Goal: Entertainment & Leisure: Browse casually

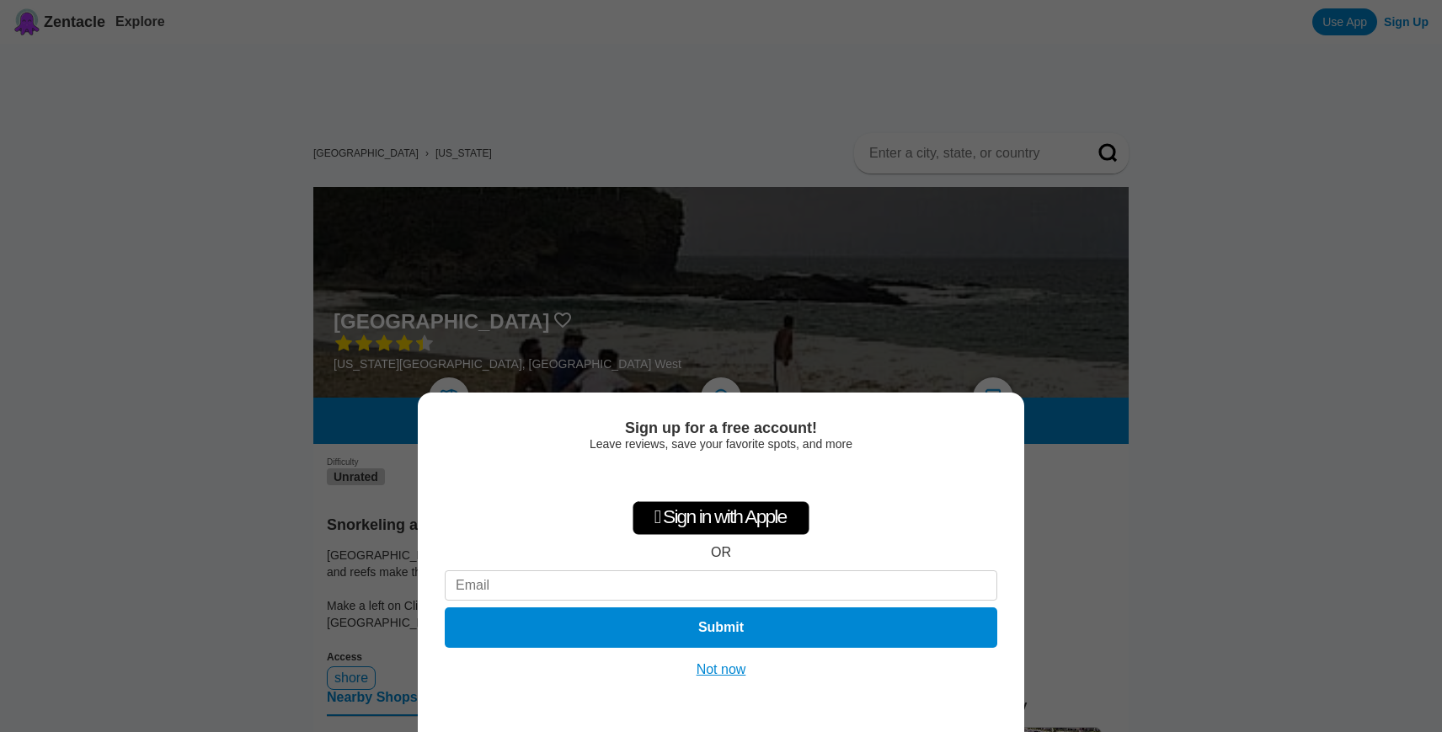
click at [712, 668] on button "Not now" at bounding box center [721, 669] width 60 height 17
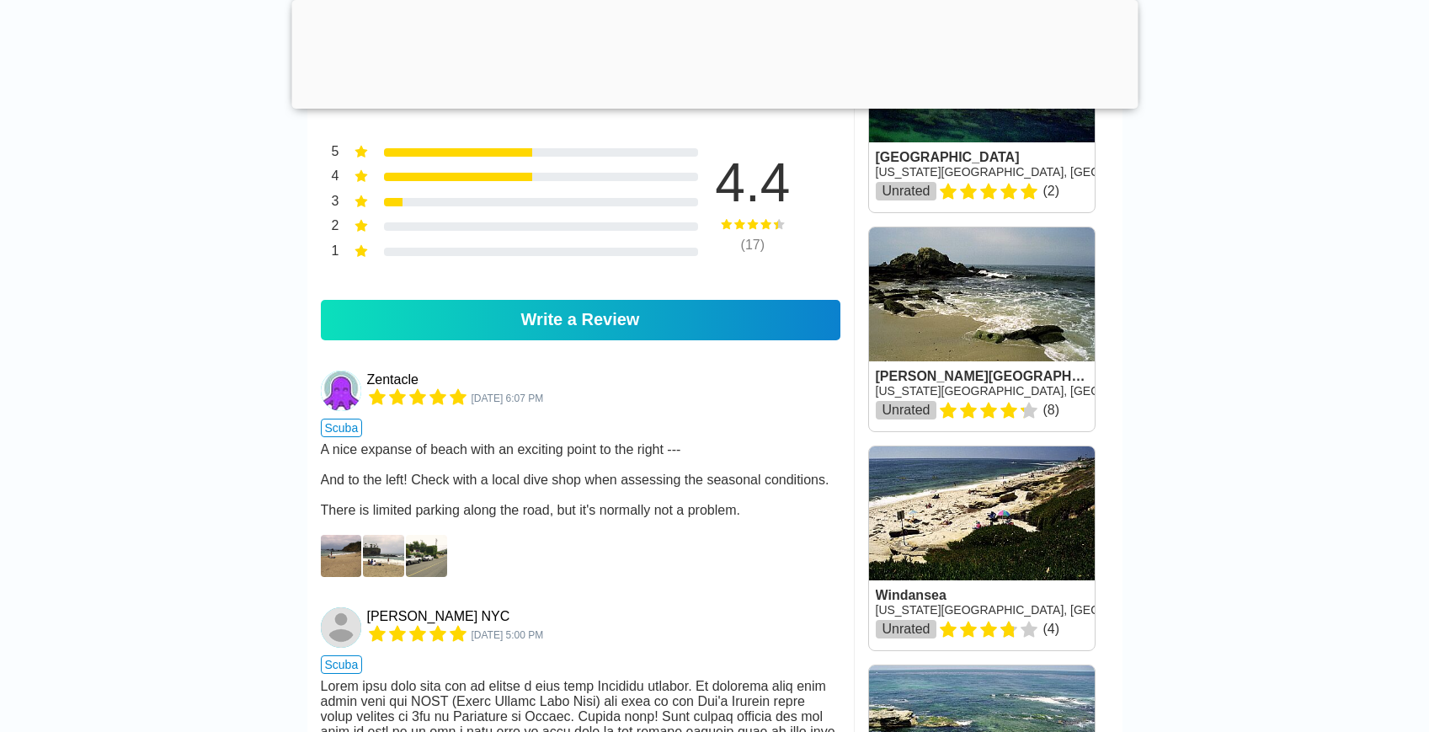
scroll to position [590, 0]
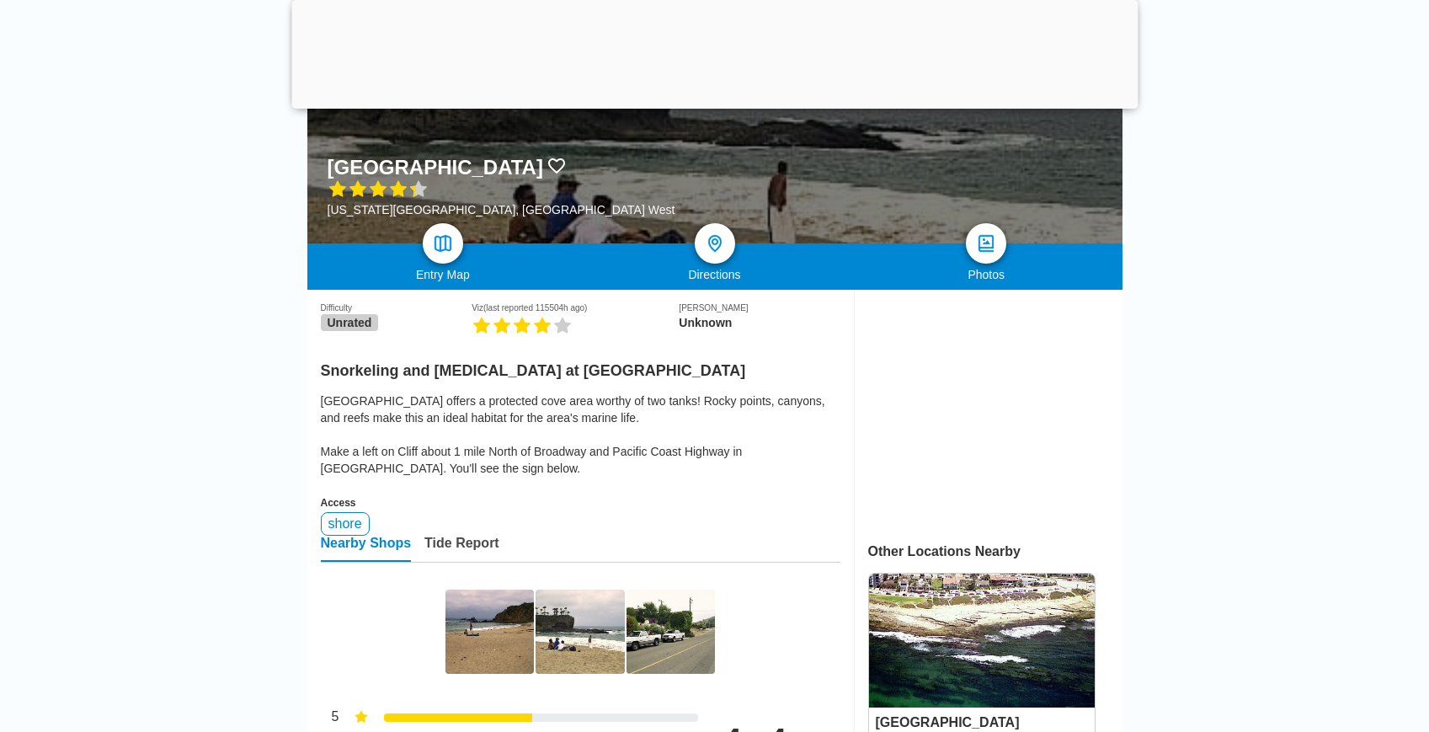
scroll to position [84, 0]
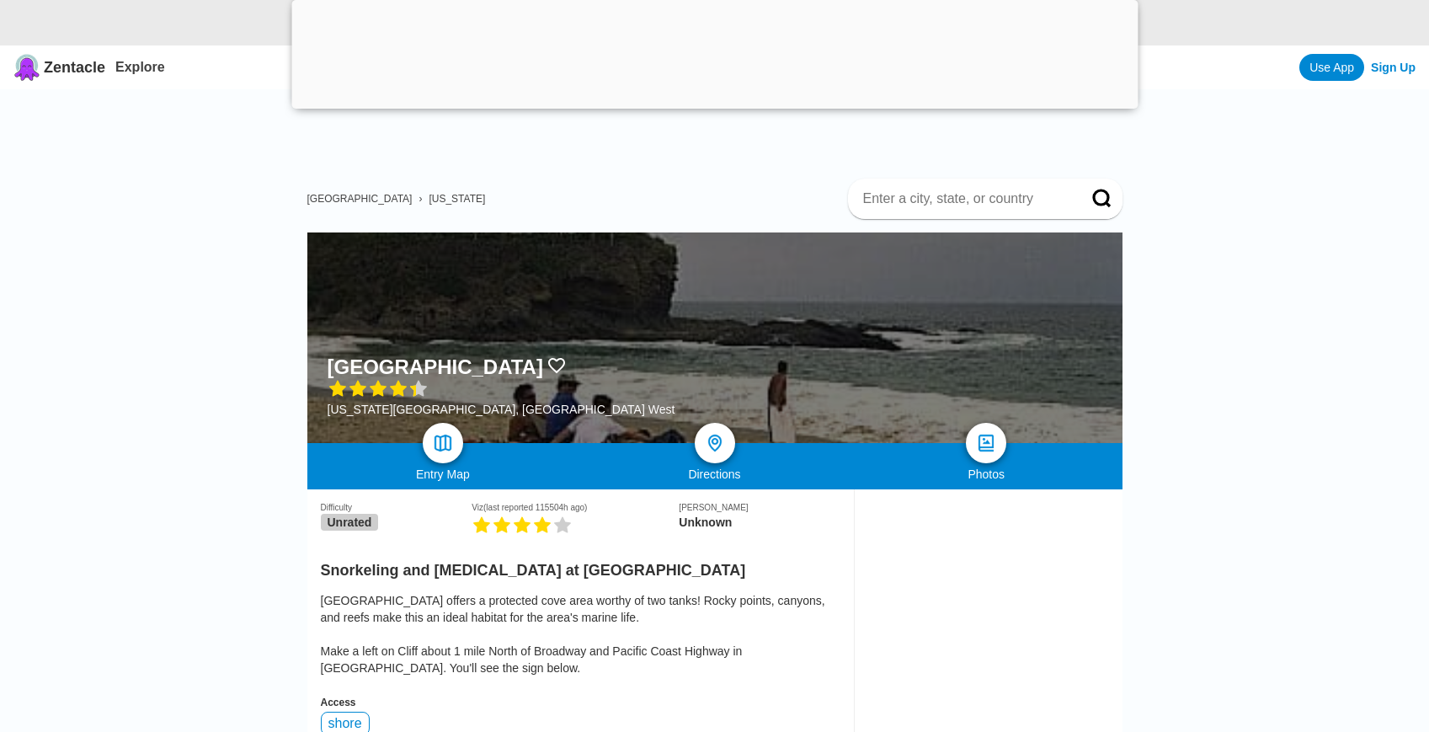
click at [659, 338] on div at bounding box center [714, 337] width 815 height 211
click at [983, 445] on img at bounding box center [986, 443] width 24 height 24
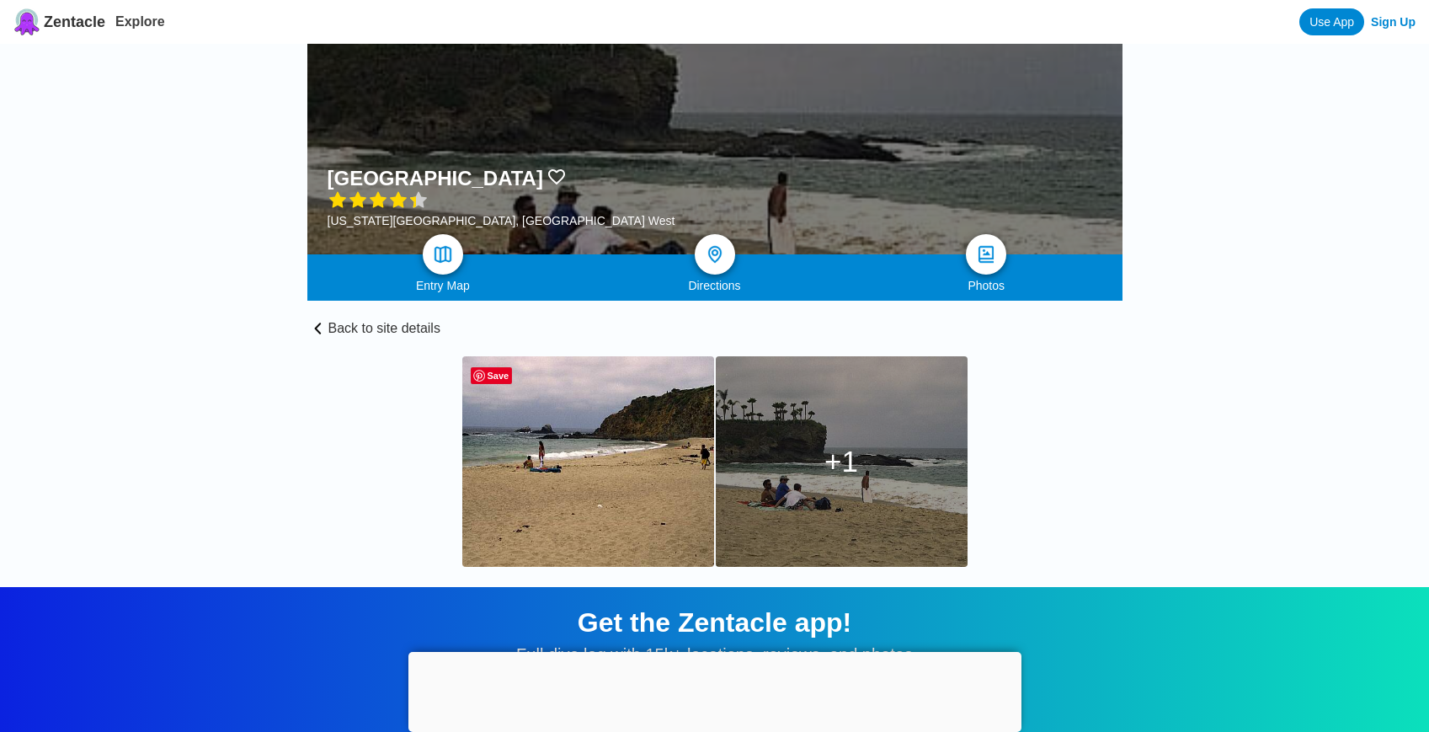
click at [616, 472] on img at bounding box center [588, 461] width 252 height 211
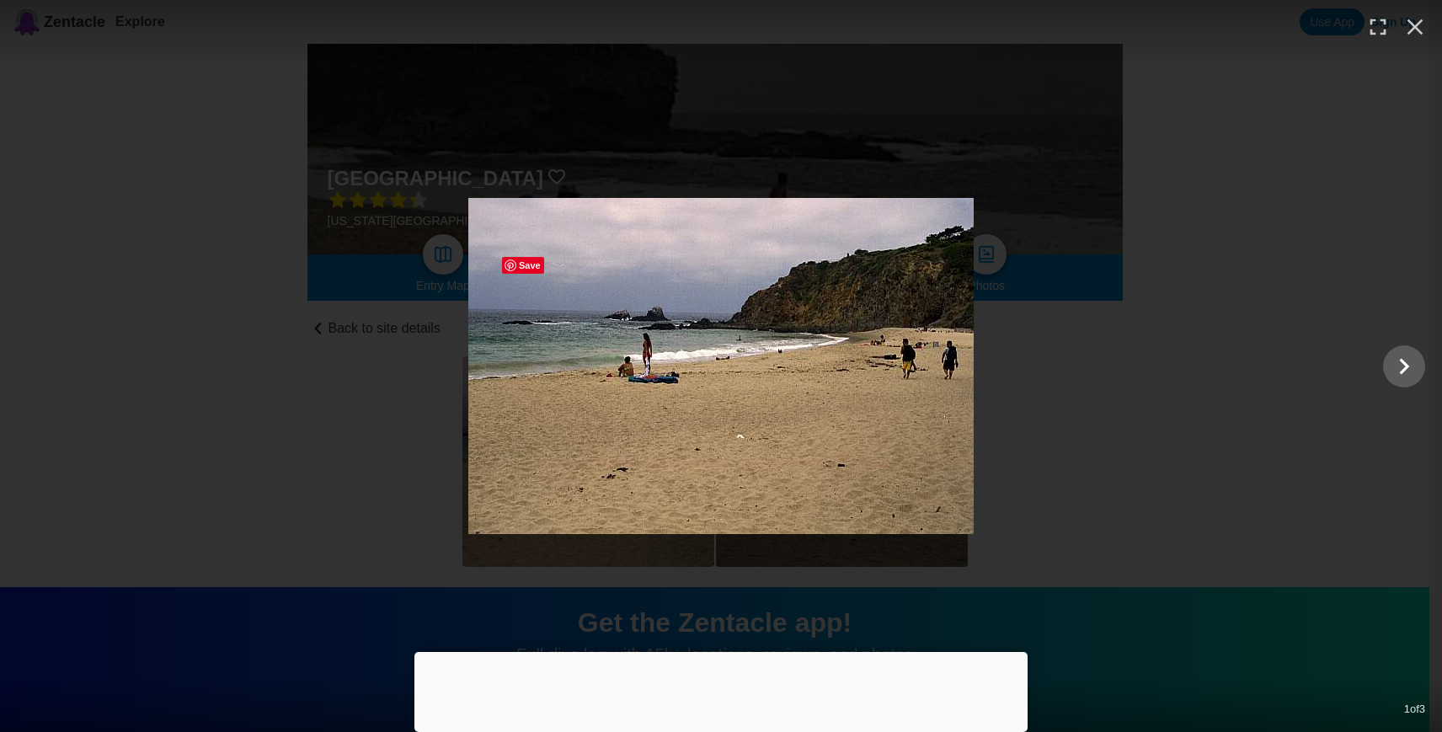
click at [843, 471] on img at bounding box center [720, 366] width 505 height 336
click at [1406, 366] on icon "Show slide 2 of 3" at bounding box center [1405, 366] width 10 height 16
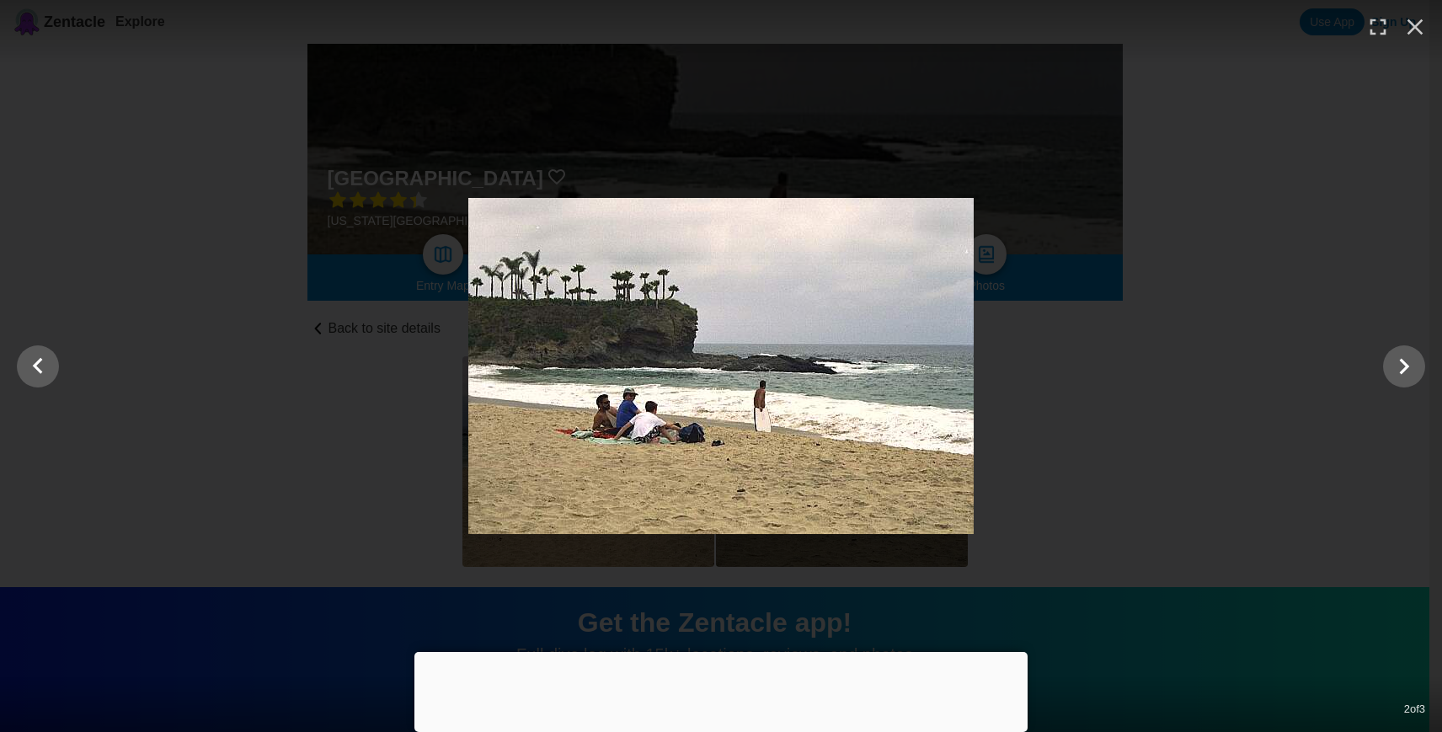
click at [1124, 369] on div at bounding box center [721, 366] width 1442 height 336
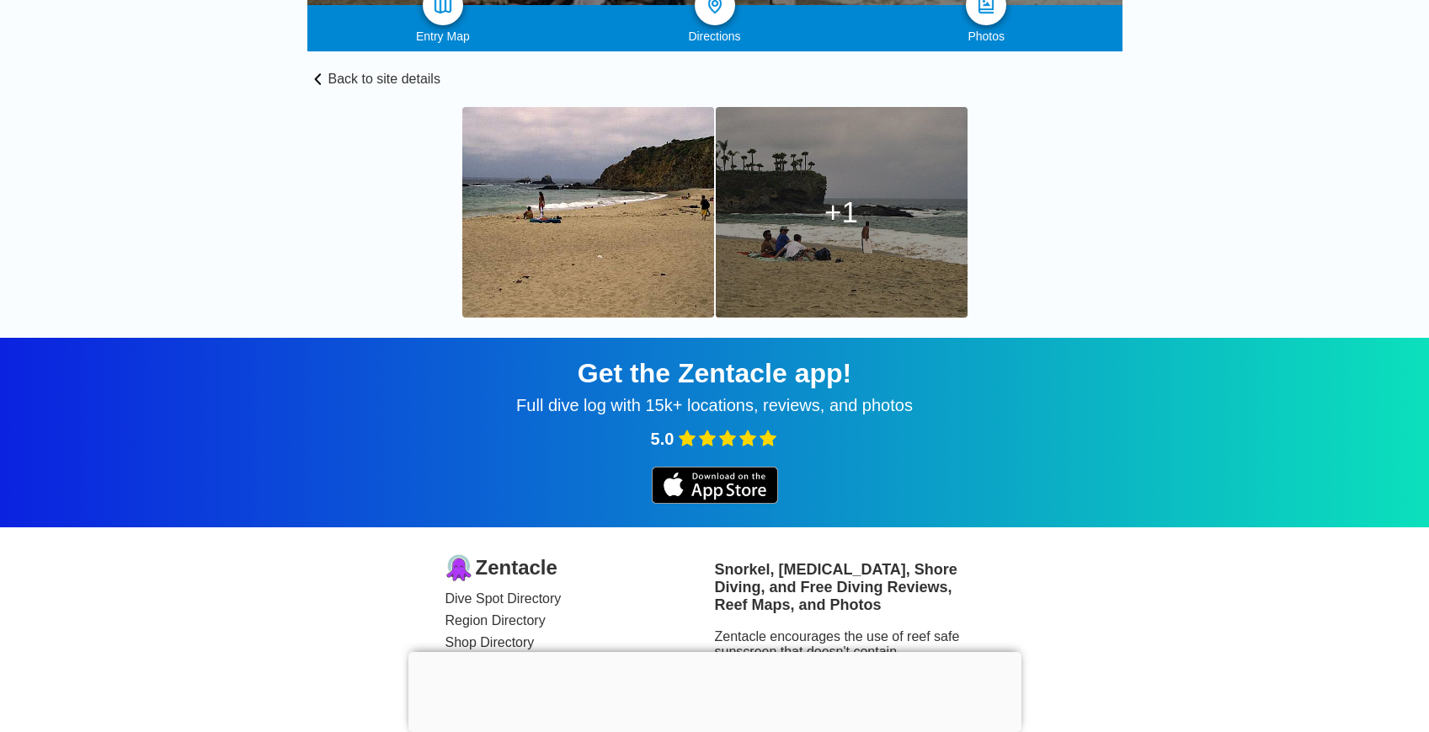
scroll to position [421, 0]
